Goal: Task Accomplishment & Management: Manage account settings

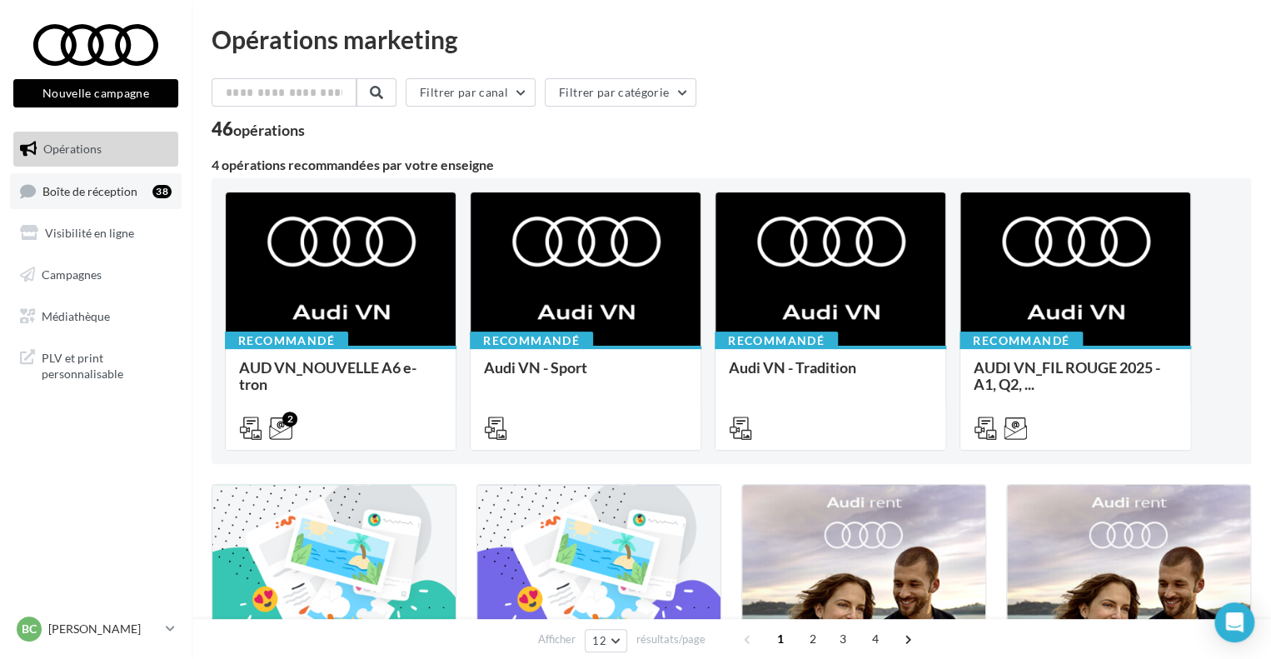
click at [90, 192] on span "Boîte de réception" at bounding box center [89, 190] width 95 height 14
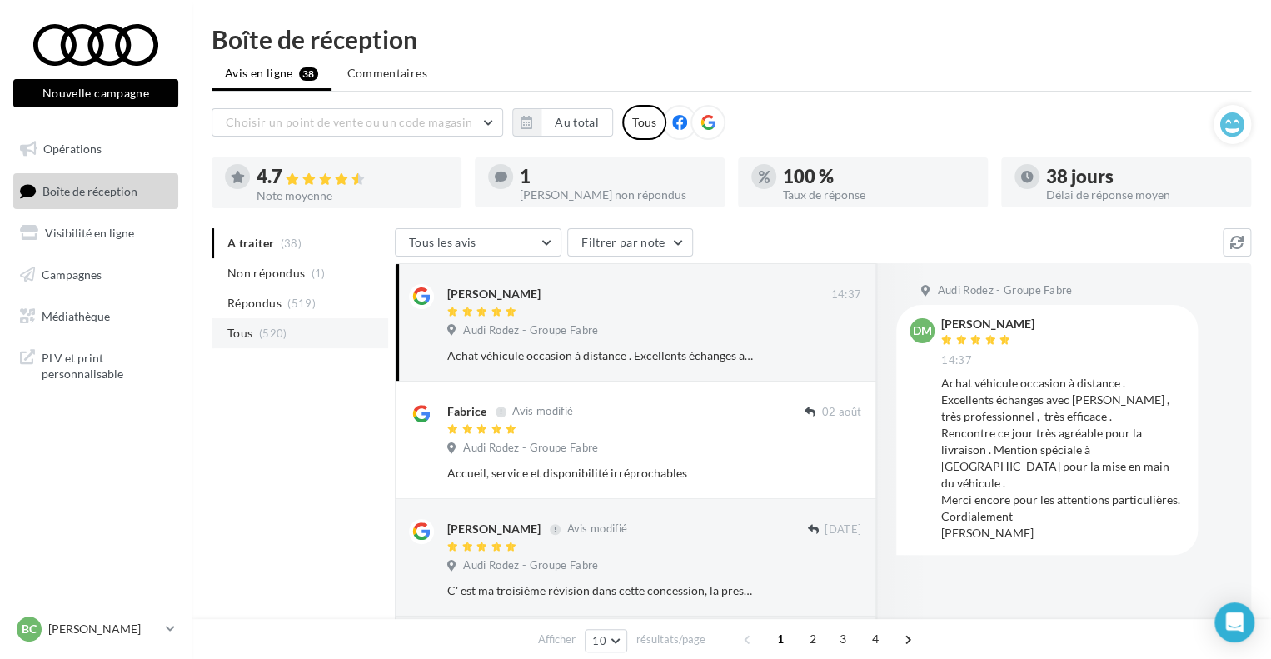
click at [307, 329] on li "Tous (520)" at bounding box center [300, 333] width 177 height 30
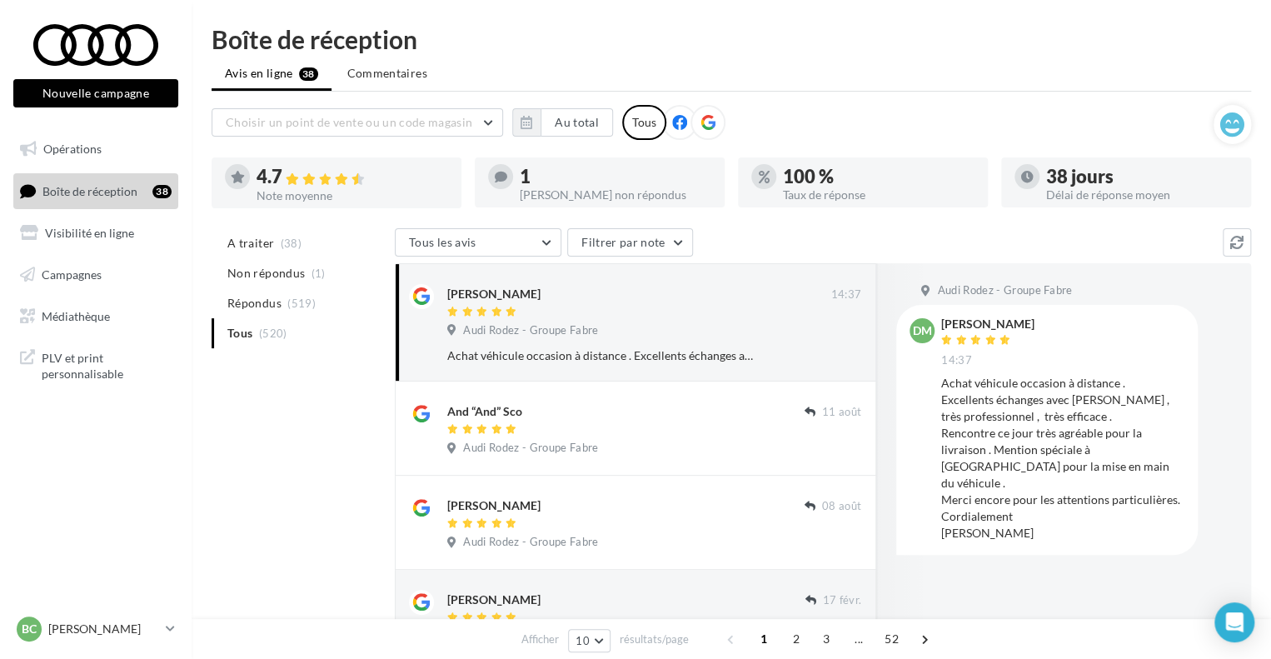
click at [1046, 451] on div "Achat véhicule occasion à distance . Excellents échanges avec [PERSON_NAME] , t…" at bounding box center [1062, 458] width 243 height 167
click at [289, 333] on ul "A traiter (38) Non répondus (1) Répondus (519) Tous (520)" at bounding box center [300, 288] width 177 height 120
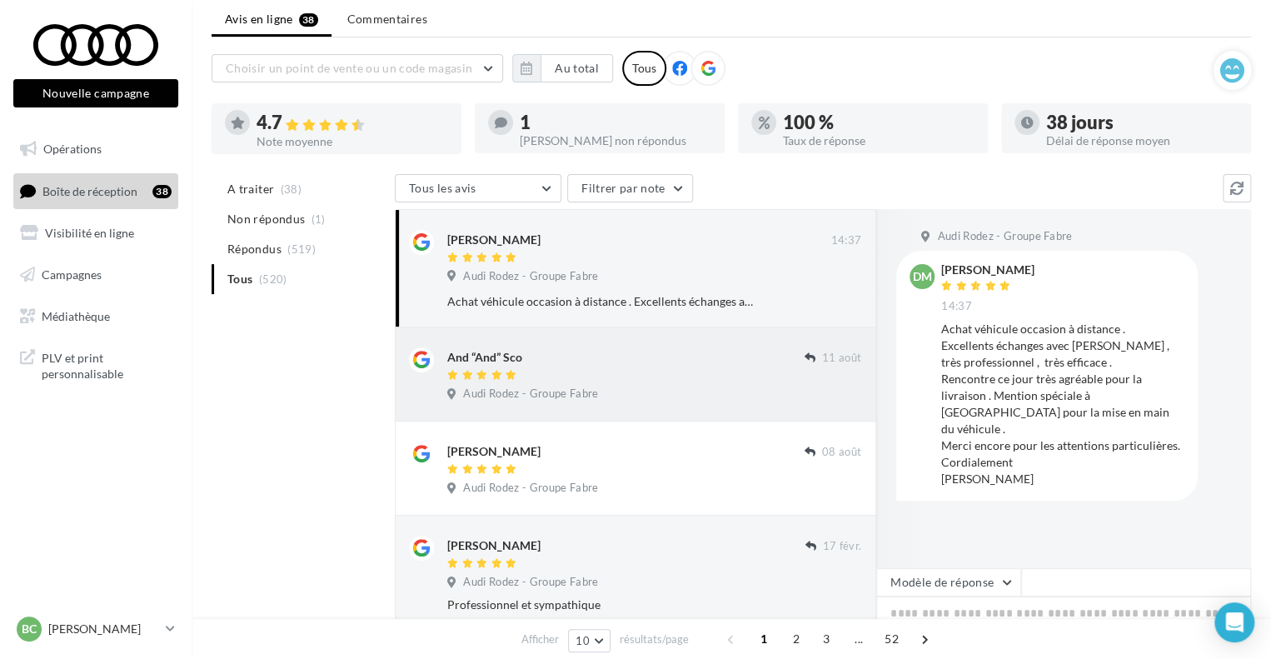
scroll to position [83, 0]
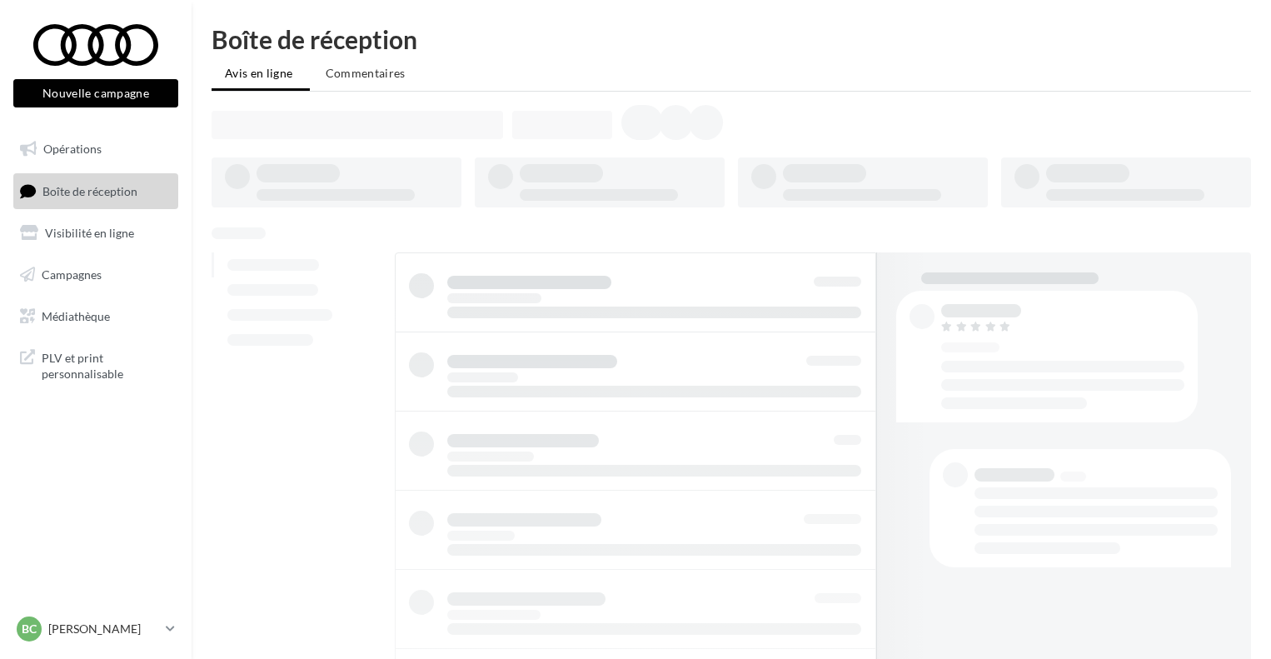
scroll to position [83, 0]
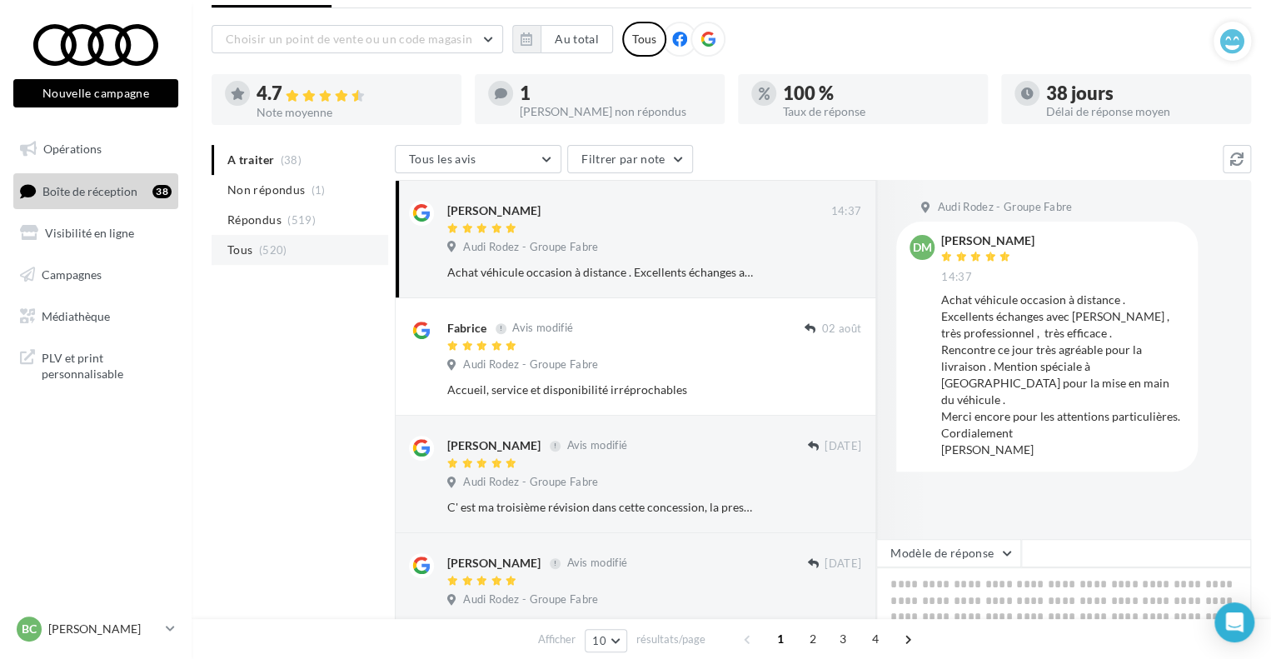
click at [244, 257] on span "Tous" at bounding box center [239, 250] width 25 height 17
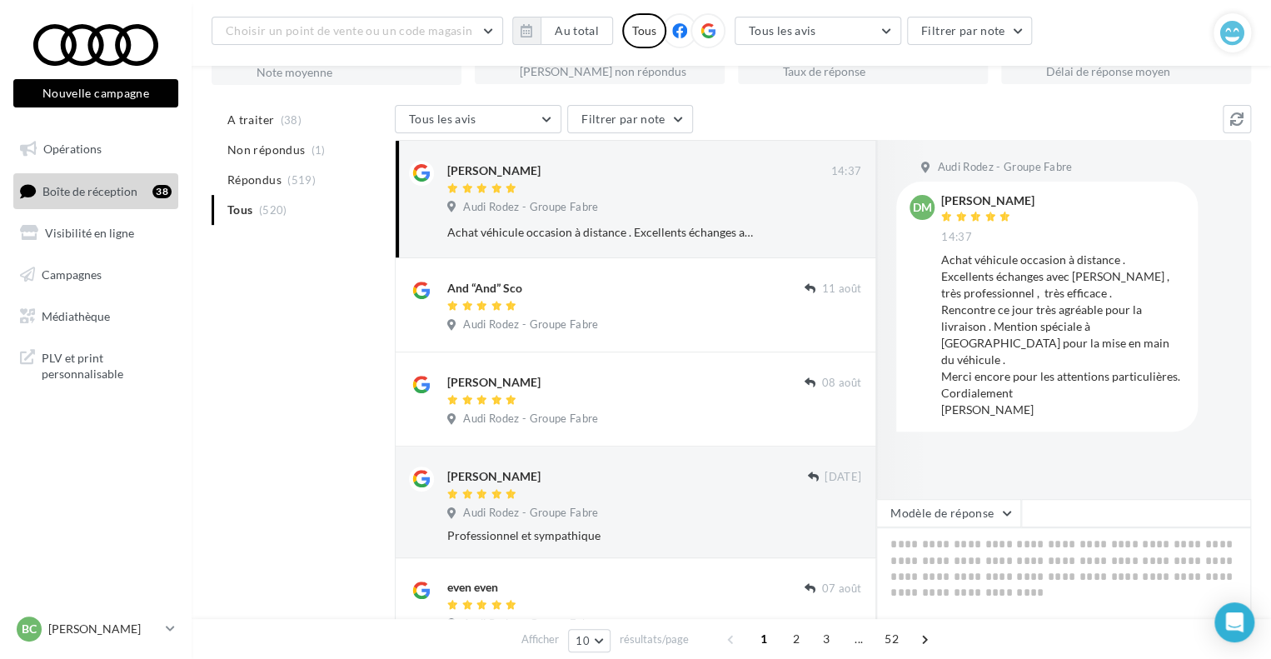
scroll to position [167, 0]
